Goal: Task Accomplishment & Management: Manage account settings

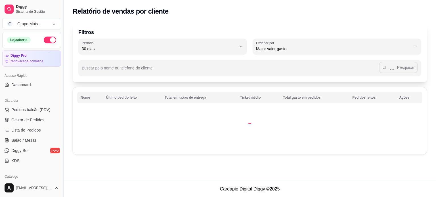
select select "30"
select select "HIGHEST_TOTAL_SPENT_WITH_ORDERS"
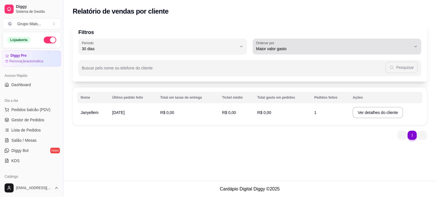
click at [292, 48] on span "Maior valor gasto" at bounding box center [333, 49] width 155 height 6
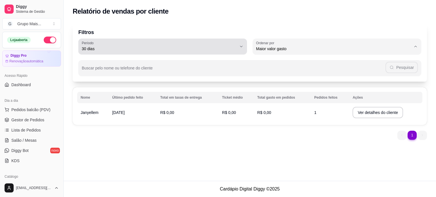
click at [159, 50] on span "30 dias" at bounding box center [159, 49] width 155 height 6
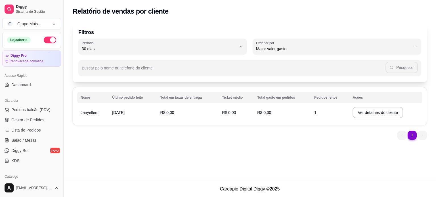
click at [128, 59] on li "Hoje" at bounding box center [163, 62] width 158 height 9
type input "0"
select select "0"
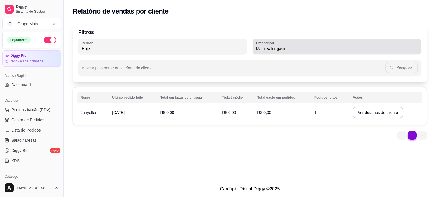
click at [291, 49] on span "Maior valor gasto" at bounding box center [333, 49] width 155 height 6
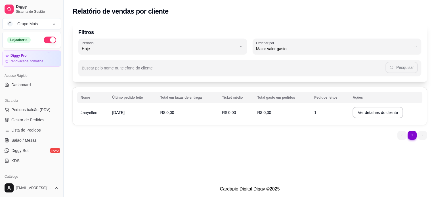
click at [299, 92] on span "Último pedido feito" at bounding box center [334, 89] width 148 height 5
type input "LAST_ORDER_MADE_AT"
select select "LAST_ORDER_MADE_AT"
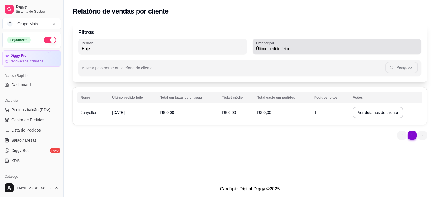
click at [294, 43] on div "Último pedido feito" at bounding box center [333, 46] width 155 height 11
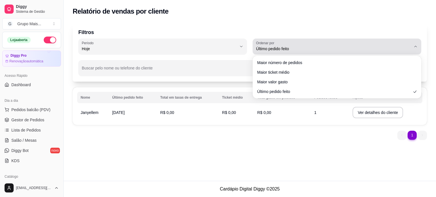
click at [281, 50] on span "Último pedido feito" at bounding box center [333, 49] width 155 height 6
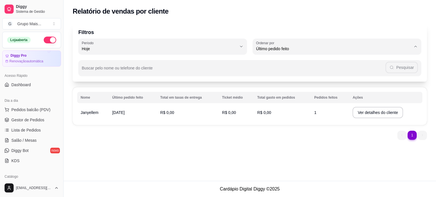
click at [278, 74] on span "Maior ticket médio" at bounding box center [334, 71] width 148 height 5
type input "HIGHEST_AVERAGE_TICKET"
select select "HIGHEST_AVERAGE_TICKET"
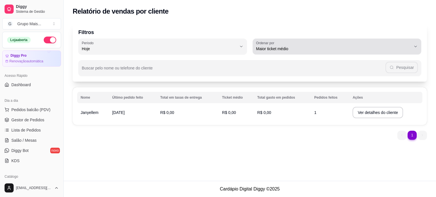
click at [284, 50] on span "Maior ticket médio" at bounding box center [333, 49] width 155 height 6
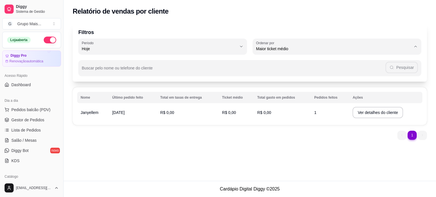
click at [276, 62] on span "Maior número de pedidos" at bounding box center [334, 62] width 148 height 5
type input "HIGHEST_ORDER_COUNT"
select select "HIGHEST_ORDER_COUNT"
drag, startPoint x: 61, startPoint y: 64, endPoint x: 47, endPoint y: 105, distance: 43.5
click at [47, 105] on div "Diggy Sistema de Gestão G Grupo Mais ... Loja aberta Diggy Pro Renovação automá…" at bounding box center [31, 98] width 63 height 197
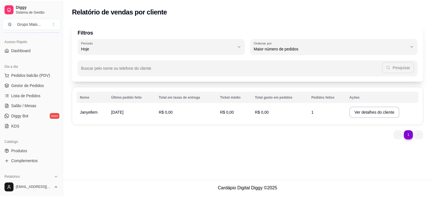
scroll to position [0, 0]
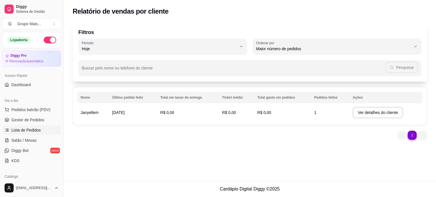
click at [25, 129] on span "Lista de Pedidos" at bounding box center [26, 130] width 30 height 6
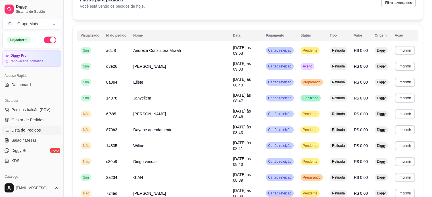
scroll to position [31, 0]
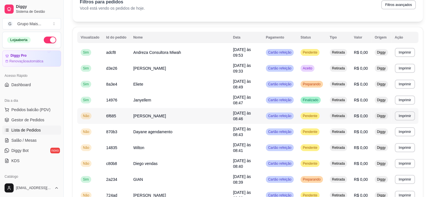
click at [84, 114] on span "Não" at bounding box center [86, 116] width 9 height 5
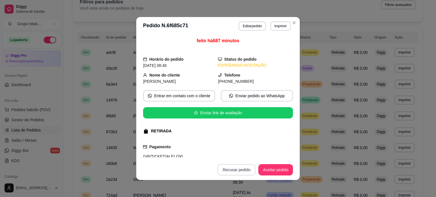
click at [243, 172] on button "Recusar pedido" at bounding box center [236, 169] width 38 height 11
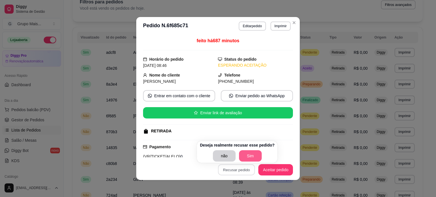
click at [247, 155] on button "Sim" at bounding box center [250, 155] width 23 height 11
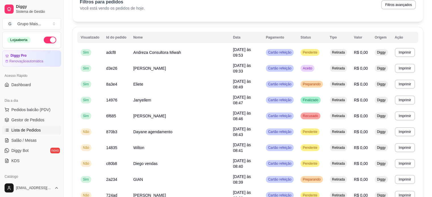
click at [297, 36] on th "Status" at bounding box center [311, 37] width 29 height 11
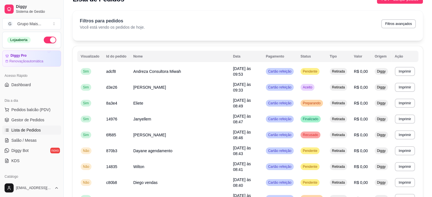
scroll to position [8, 0]
